Goal: Information Seeking & Learning: Learn about a topic

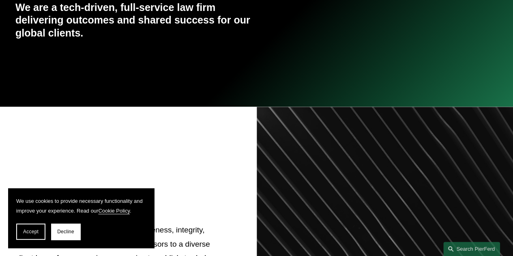
scroll to position [288, 0]
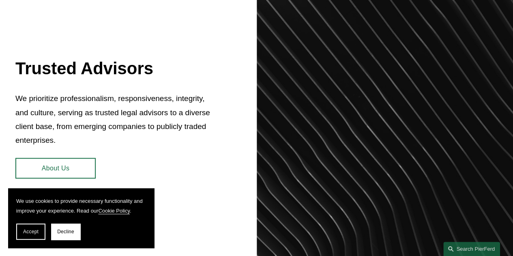
click at [37, 232] on span "Accept" at bounding box center [30, 232] width 15 height 6
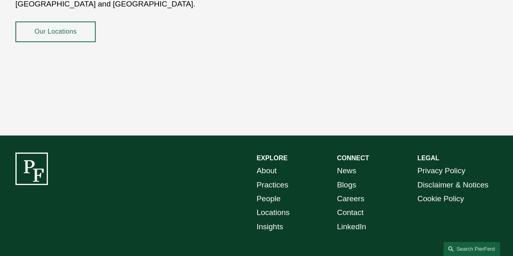
scroll to position [1401, 0]
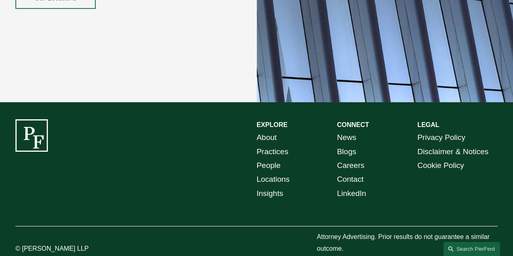
click at [260, 172] on link "Locations" at bounding box center [273, 179] width 33 height 14
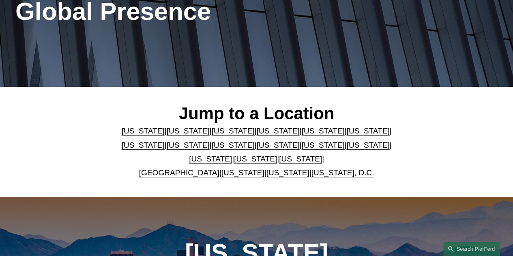
scroll to position [122, 0]
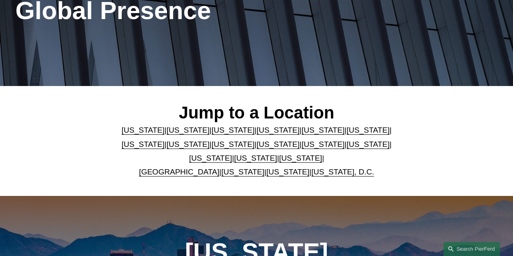
click at [234, 158] on link "[US_STATE]" at bounding box center [255, 158] width 43 height 9
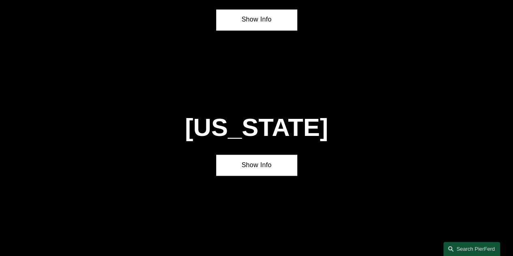
scroll to position [2230, 0]
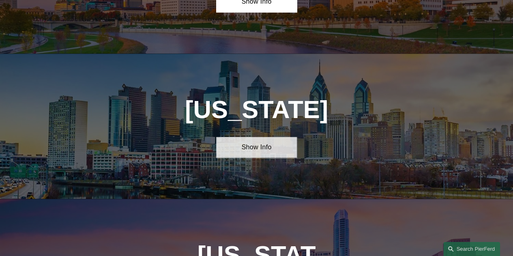
click at [248, 137] on link "Show Info" at bounding box center [256, 147] width 80 height 21
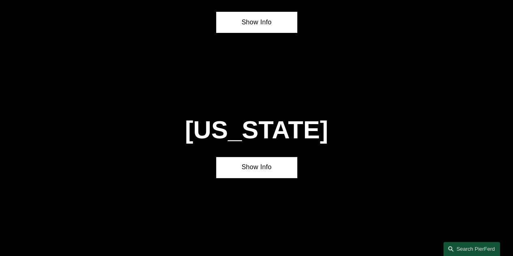
scroll to position [1580, 0]
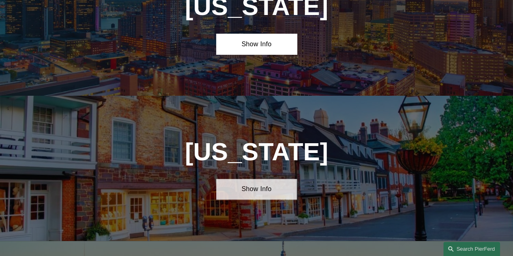
click at [274, 179] on link "Show Info" at bounding box center [256, 189] width 80 height 21
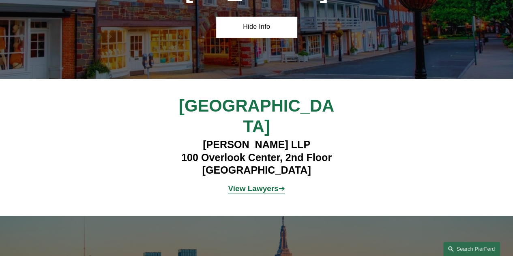
scroll to position [1905, 0]
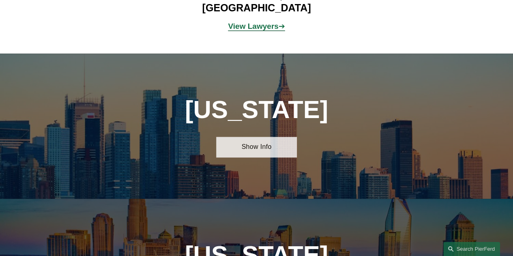
click at [260, 137] on link "Show Info" at bounding box center [256, 147] width 80 height 21
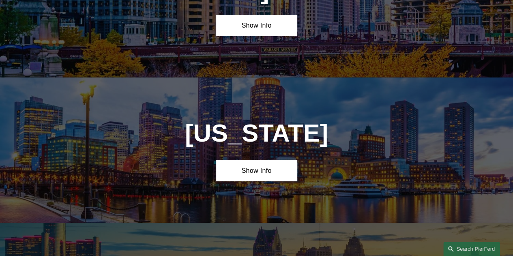
scroll to position [1297, 0]
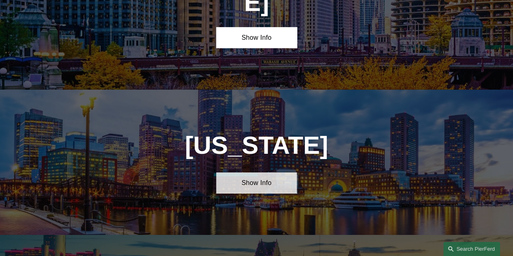
click at [247, 172] on link "Show Info" at bounding box center [256, 182] width 80 height 21
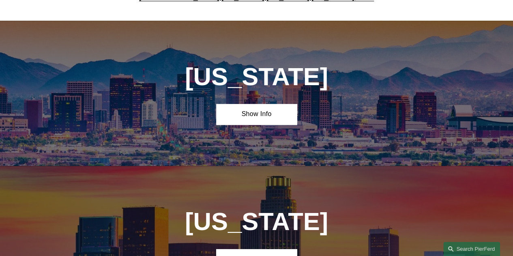
scroll to position [323, 0]
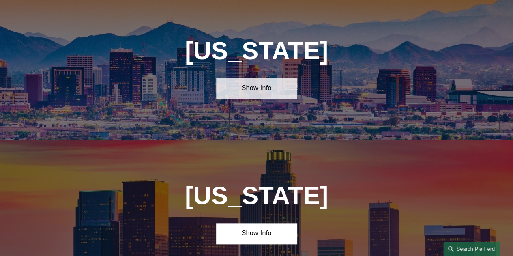
click at [246, 91] on link "Show Info" at bounding box center [256, 88] width 80 height 21
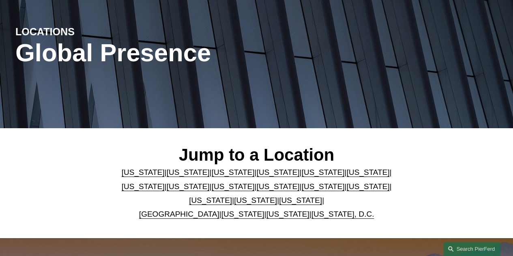
scroll to position [0, 0]
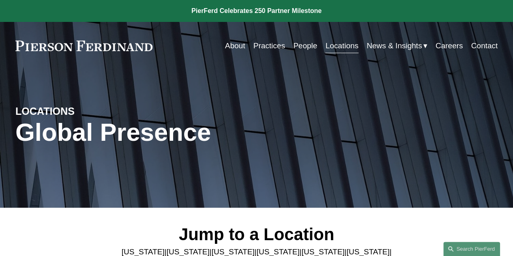
click at [443, 45] on link "Careers" at bounding box center [450, 45] width 28 height 15
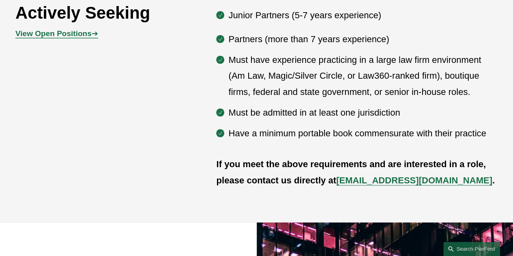
scroll to position [406, 0]
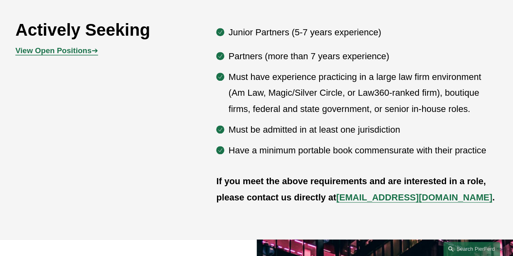
click at [51, 55] on strong "View Open Positions" at bounding box center [53, 50] width 76 height 9
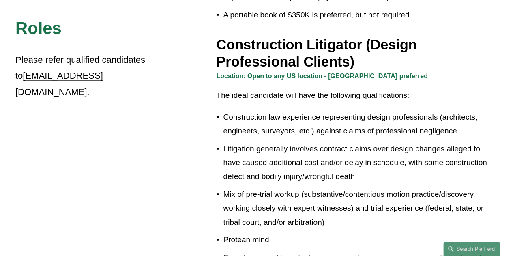
scroll to position [487, 0]
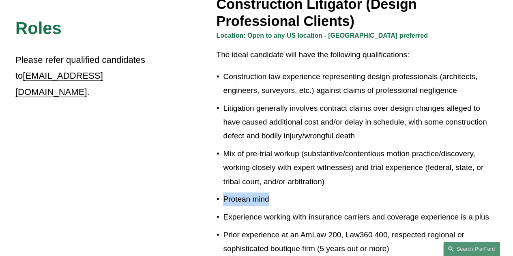
drag, startPoint x: 224, startPoint y: 188, endPoint x: 277, endPoint y: 190, distance: 52.8
click at [277, 192] on p "Protean mind" at bounding box center [360, 199] width 275 height 14
copy p "Protean mind"
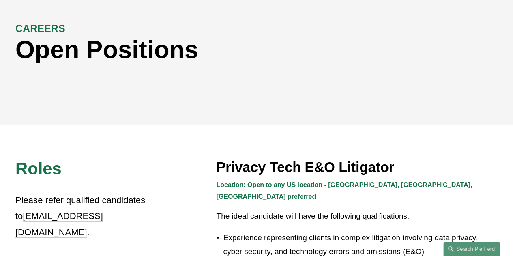
scroll to position [0, 0]
